Goal: Transaction & Acquisition: Download file/media

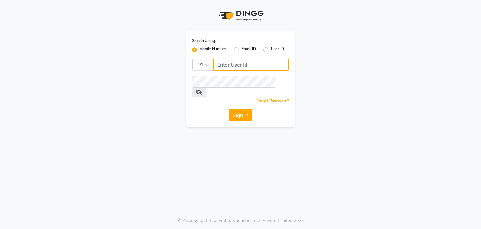
click at [230, 68] on input "Username" at bounding box center [251, 65] width 76 height 12
type input "9741857287"
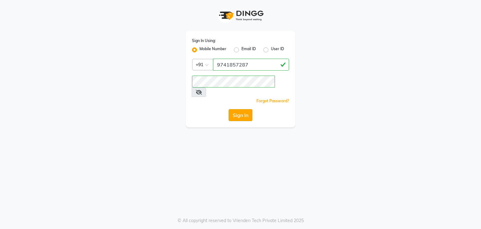
click at [241, 109] on button "Sign In" at bounding box center [241, 115] width 24 height 12
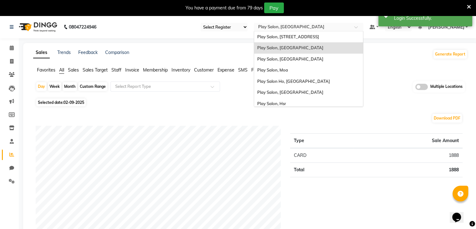
click at [323, 24] on input "text" at bounding box center [302, 27] width 91 height 6
click at [297, 36] on div "Play Salon, [STREET_ADDRESS]" at bounding box center [308, 36] width 109 height 11
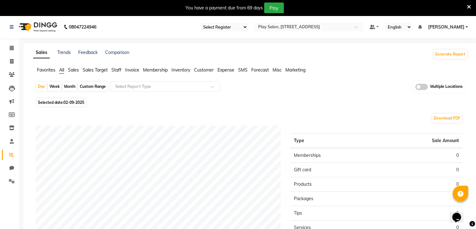
click at [43, 67] on span "Favorites" at bounding box center [46, 70] width 18 height 6
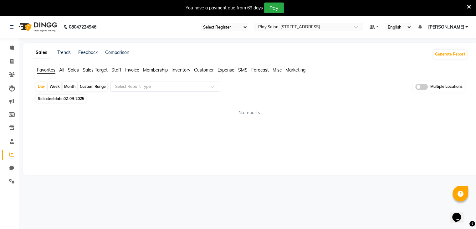
click at [90, 88] on div "Custom Range" at bounding box center [92, 86] width 29 height 9
select select "9"
select select "2025"
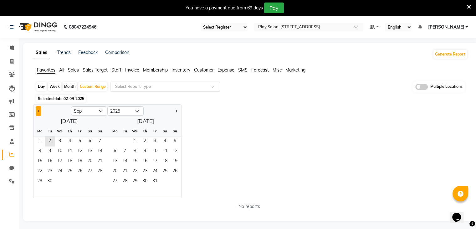
click at [40, 111] on button "Previous month" at bounding box center [38, 111] width 5 height 10
select select "6"
click at [98, 142] on span "1" at bounding box center [100, 141] width 10 height 10
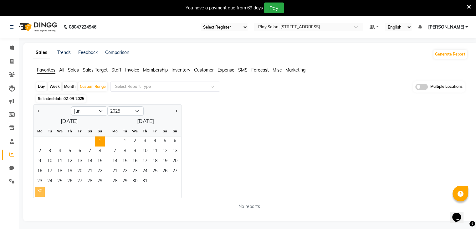
click at [38, 191] on span "30" at bounding box center [40, 191] width 10 height 10
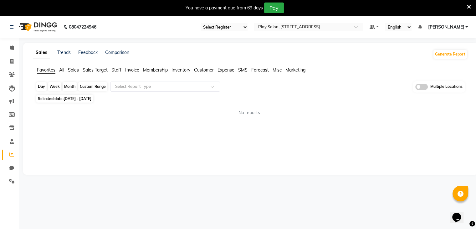
click at [98, 85] on div "Custom Range" at bounding box center [92, 86] width 29 height 9
select select "6"
select select "2025"
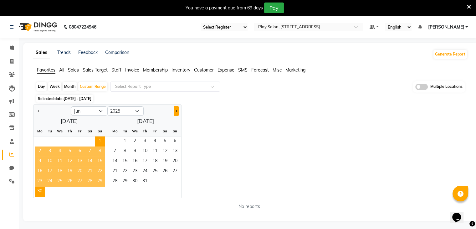
click at [178, 113] on button "Next month" at bounding box center [176, 111] width 5 height 10
select select "7"
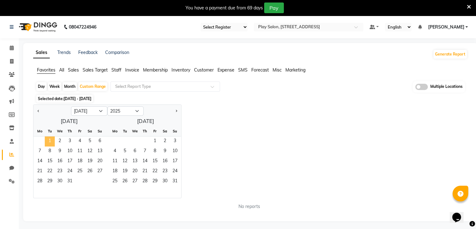
click at [52, 142] on span "1" at bounding box center [50, 141] width 10 height 10
click at [72, 180] on span "31" at bounding box center [70, 181] width 10 height 10
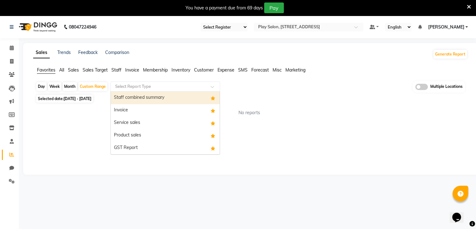
click at [149, 88] on input "text" at bounding box center [159, 86] width 90 height 6
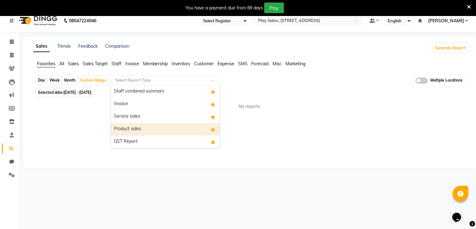
scroll to position [16, 0]
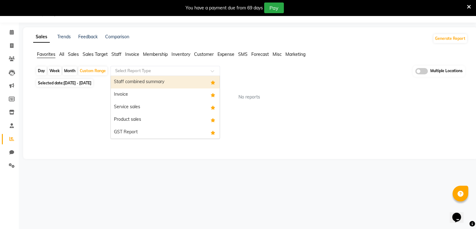
click at [140, 85] on div "Staff combined summary" at bounding box center [165, 82] width 109 height 13
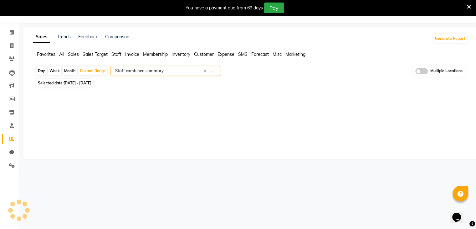
select select "full_report"
select select "csv"
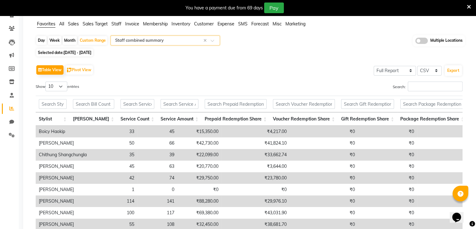
scroll to position [22, 0]
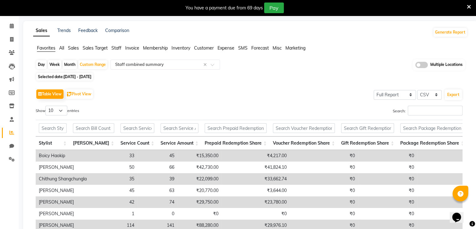
click at [71, 77] on span "01-07-2025 - 31-07-2025" at bounding box center [78, 76] width 28 height 5
select select "7"
select select "2025"
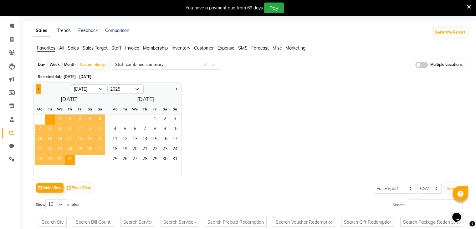
click at [39, 89] on span "Previous month" at bounding box center [39, 88] width 2 height 2
select select "6"
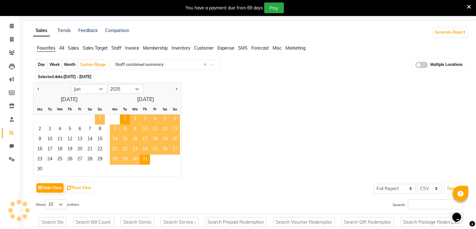
click at [101, 121] on span "1" at bounding box center [100, 119] width 10 height 10
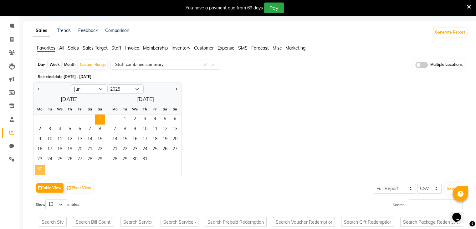
click at [44, 166] on span "30" at bounding box center [40, 169] width 10 height 10
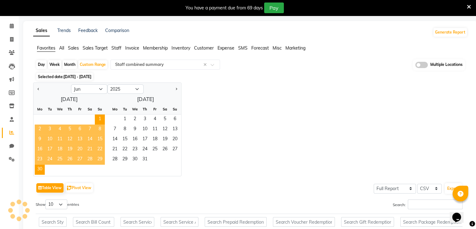
scroll to position [16, 0]
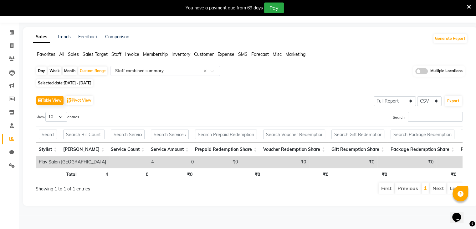
click at [91, 82] on span "01-06-2025 - 30-06-2025" at bounding box center [78, 82] width 28 height 5
select select "6"
select select "2025"
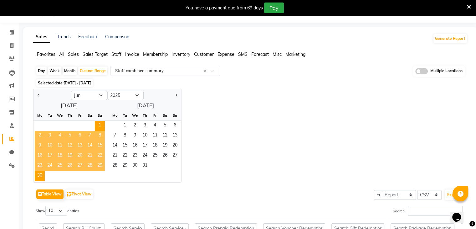
scroll to position [22, 0]
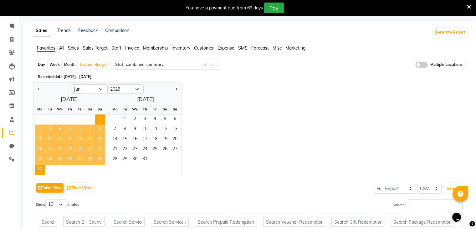
drag, startPoint x: 52, startPoint y: 94, endPoint x: 153, endPoint y: 98, distance: 100.9
click at [110, 101] on div "June 2025 Mo Tu We Th Fr Sa Su 1 2 3 4 5 6 7 8 9 10 11 12 13 14 15 16 17 18 19 …" at bounding box center [108, 135] width 148 height 82
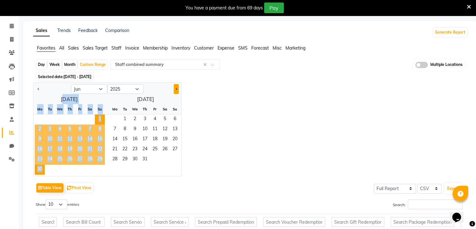
click at [178, 90] on button "Next month" at bounding box center [176, 89] width 5 height 10
select select "7"
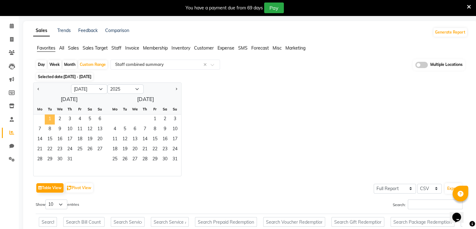
click at [49, 118] on span "1" at bounding box center [50, 119] width 10 height 10
click at [69, 158] on span "31" at bounding box center [70, 159] width 10 height 10
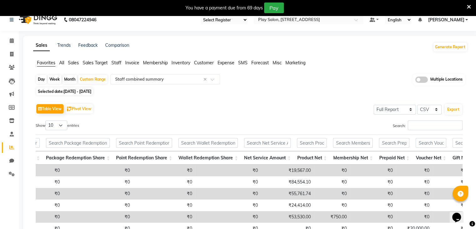
scroll to position [0, 0]
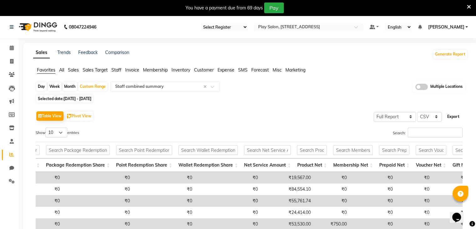
click at [458, 116] on button "Export" at bounding box center [453, 116] width 17 height 11
